Goal: Find contact information: Obtain details needed to contact an individual or organization

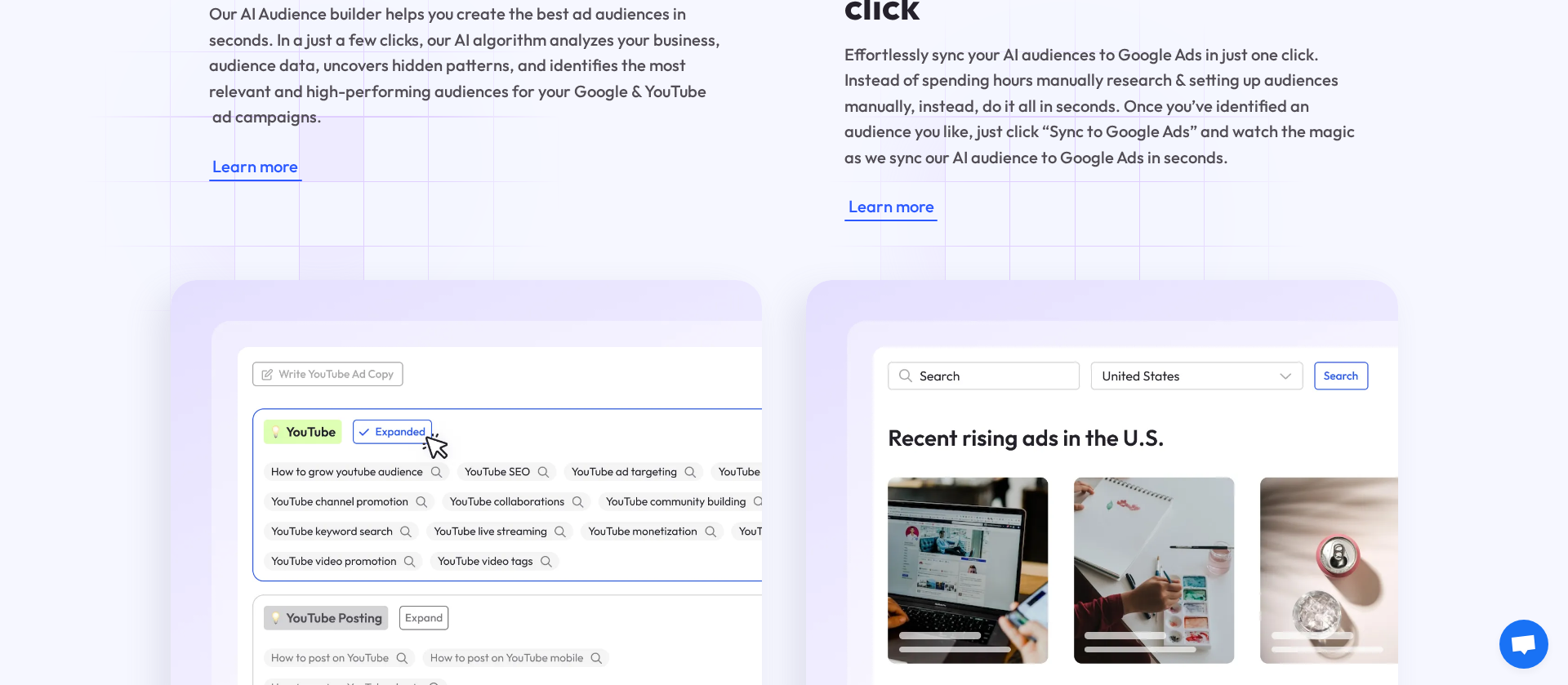
scroll to position [6506, 0]
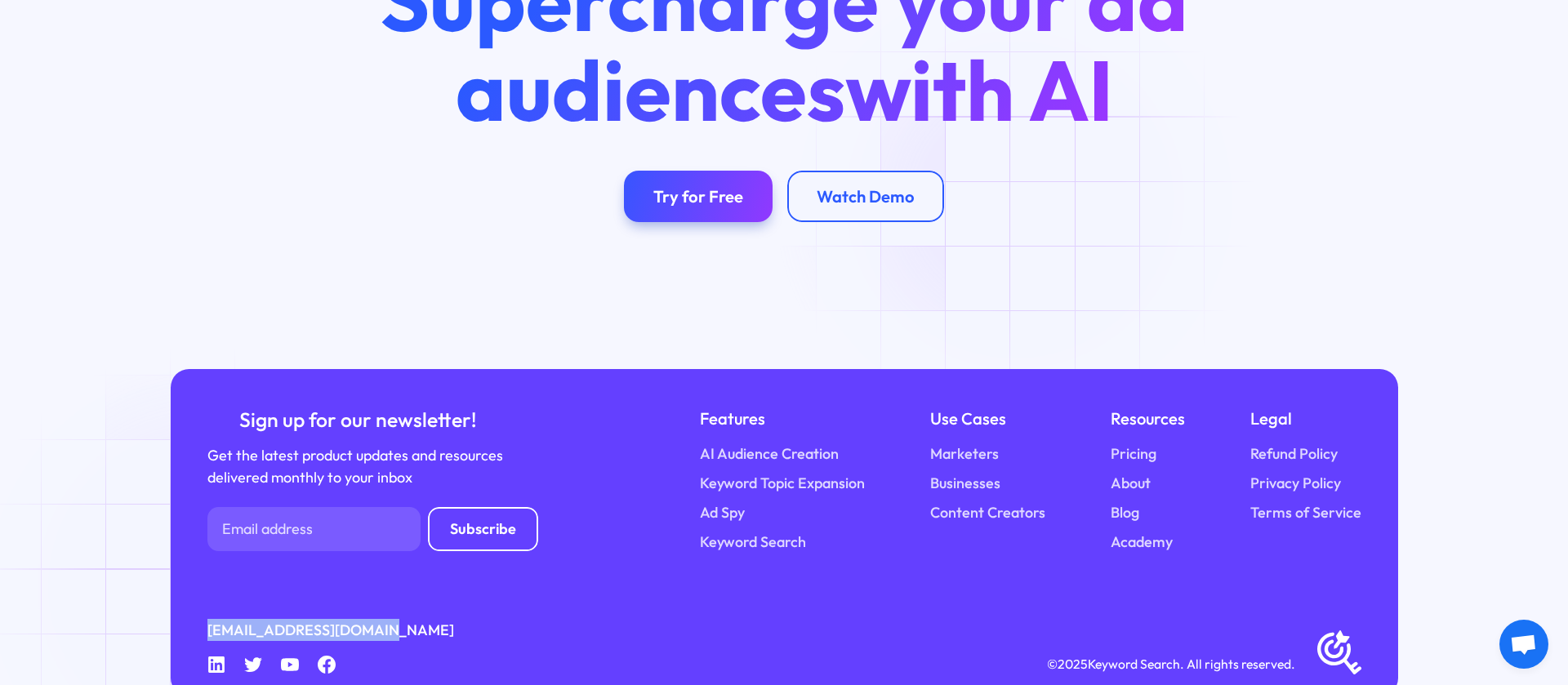
drag, startPoint x: 417, startPoint y: 599, endPoint x: 206, endPoint y: 586, distance: 211.4
click at [207, 619] on div "[EMAIL_ADDRESS][DOMAIN_NAME] Linkedin Twitter Youtube Facebook © 2025 Keyword S…" at bounding box center [784, 646] width 1153 height 55
copy link "[EMAIL_ADDRESS][DOMAIN_NAME]"
click at [215, 655] on icon "Linkedin" at bounding box center [217, 665] width 19 height 19
click at [217, 656] on icon at bounding box center [216, 664] width 16 height 16
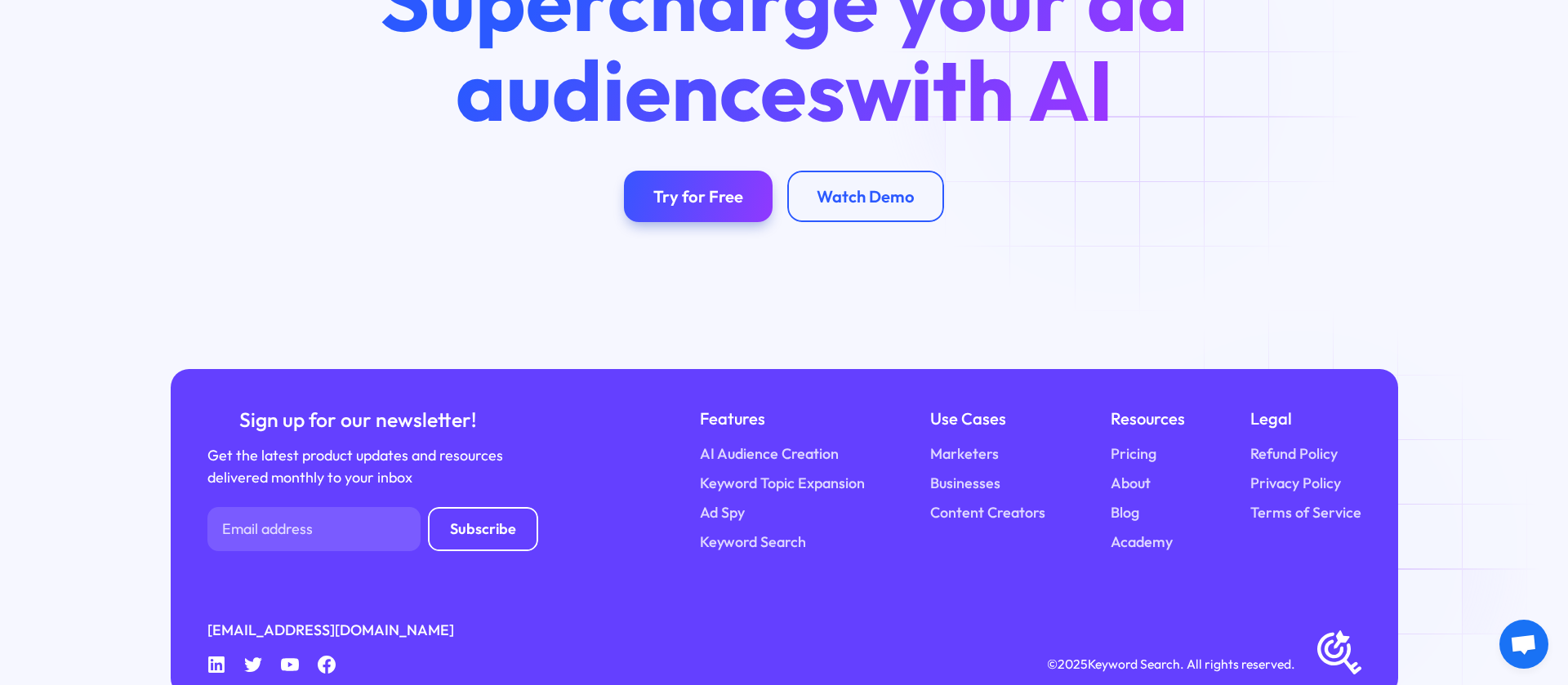
click at [1123, 76] on h2 "Supercharge your ad audiences with AI" at bounding box center [784, 44] width 882 height 179
click at [211, 655] on icon "Linkedin" at bounding box center [217, 665] width 19 height 19
click at [229, 655] on div "Linkedin Twitter Youtube Facebook" at bounding box center [272, 665] width 129 height 19
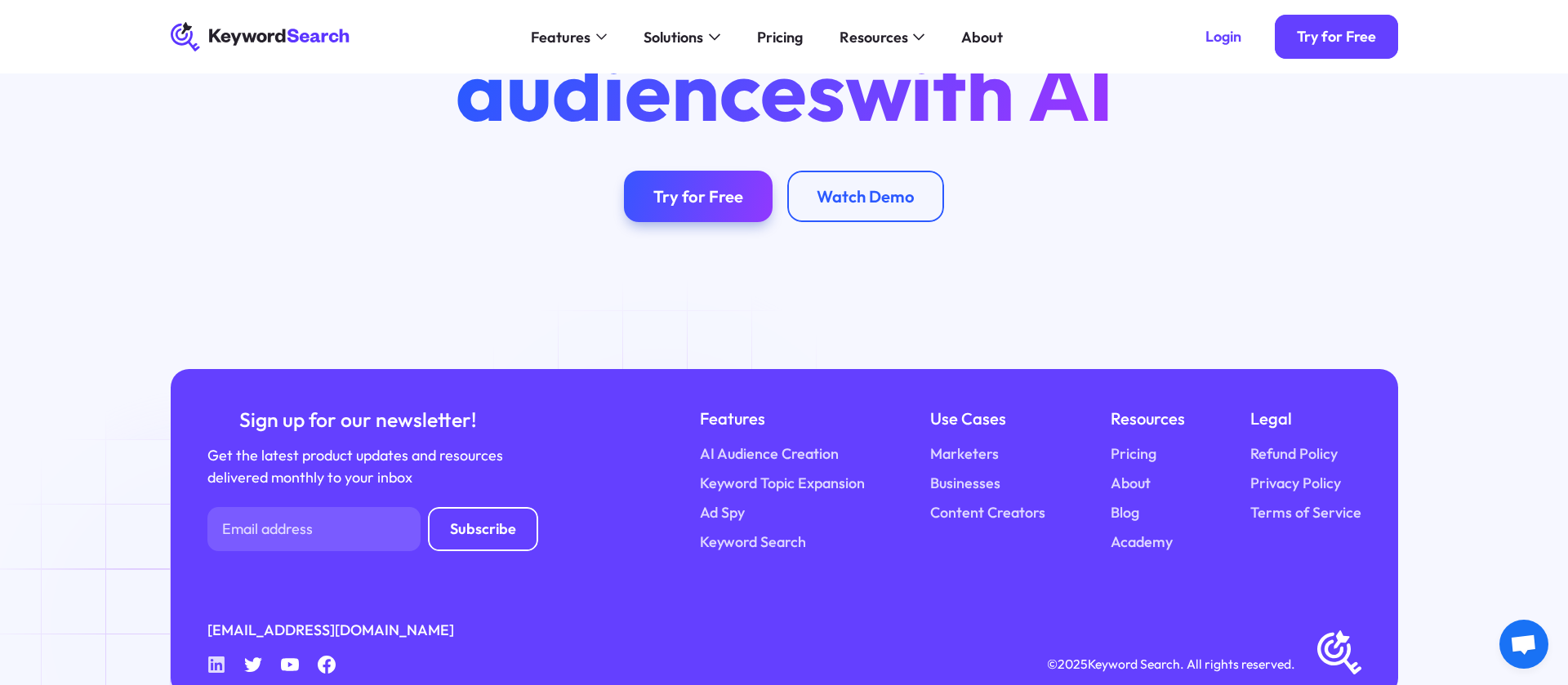
click at [209, 656] on icon at bounding box center [216, 664] width 16 height 16
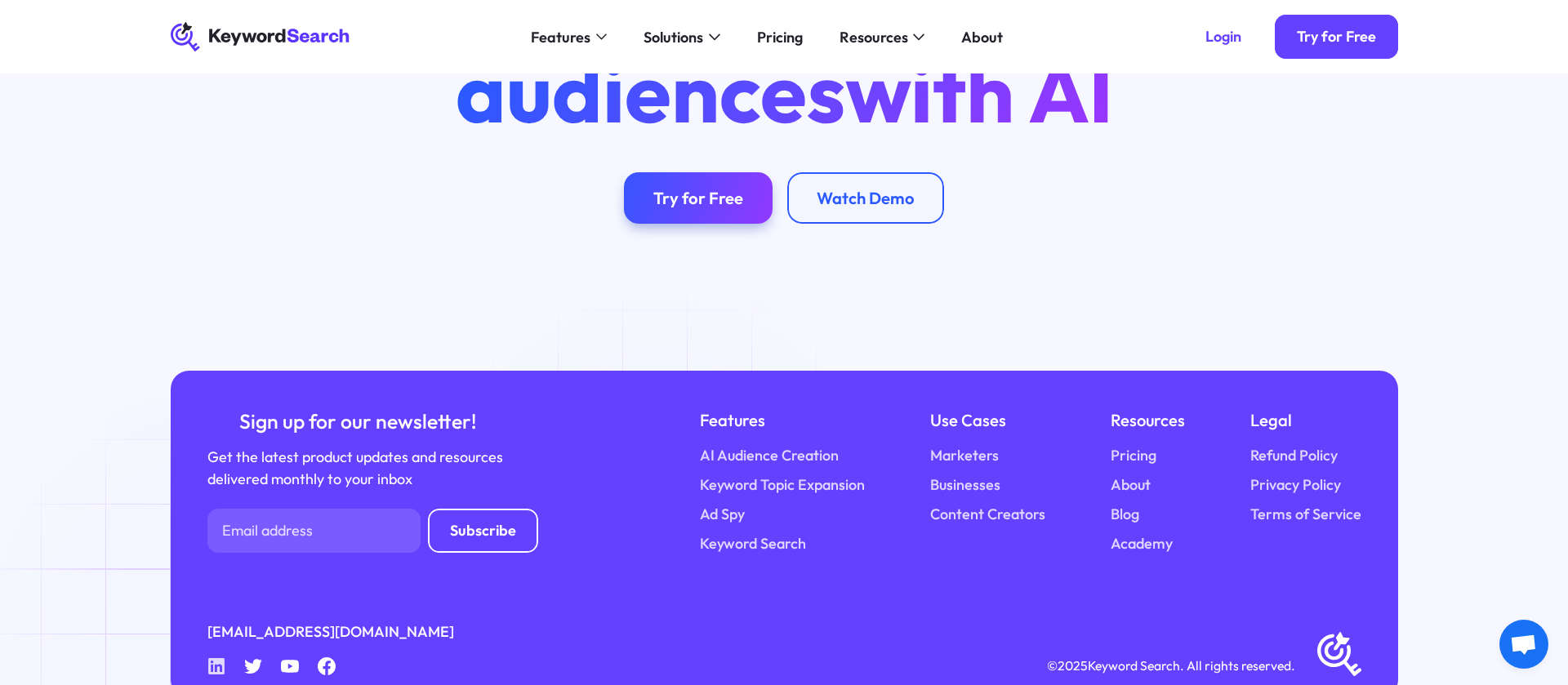
click at [209, 658] on icon at bounding box center [216, 665] width 16 height 16
